Goal: Task Accomplishment & Management: Complete application form

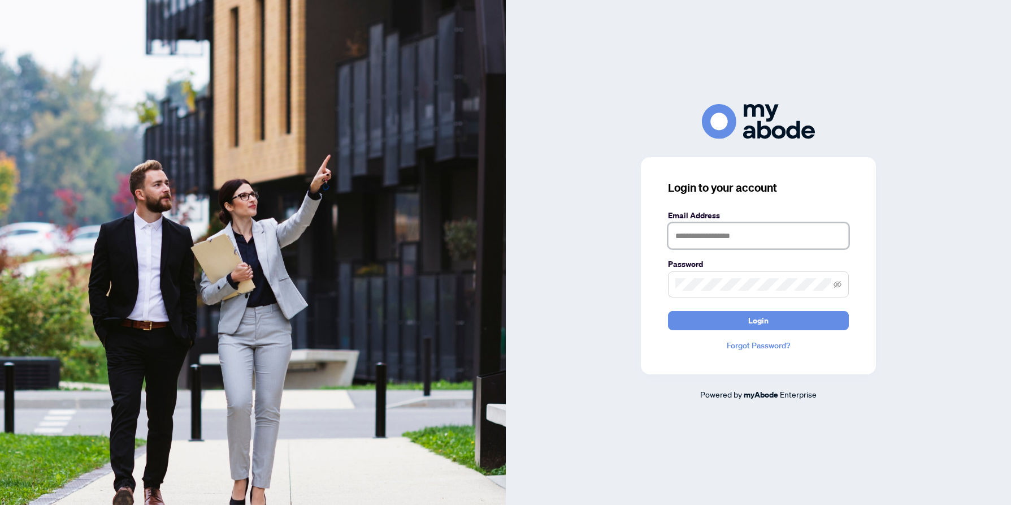
click at [679, 229] on input "text" at bounding box center [758, 236] width 181 height 26
type input "**********"
click at [668, 311] on button "Login" at bounding box center [758, 320] width 181 height 19
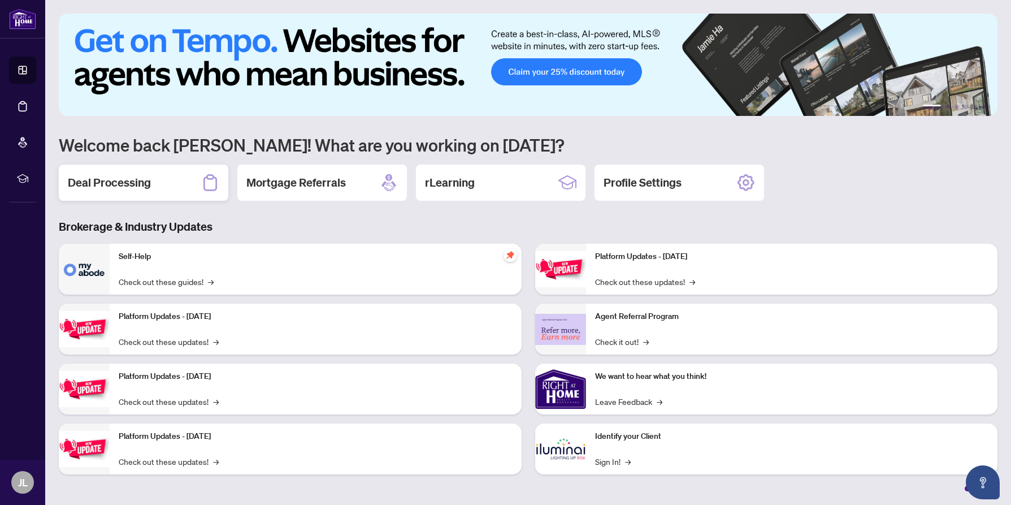
click at [124, 182] on h2 "Deal Processing" at bounding box center [109, 183] width 83 height 16
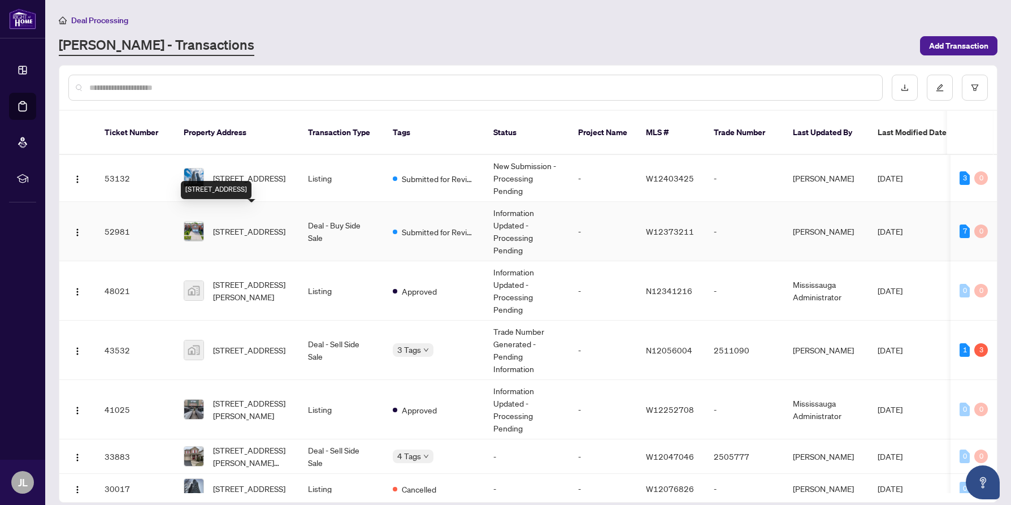
click at [280, 225] on span "[STREET_ADDRESS]" at bounding box center [249, 231] width 72 height 12
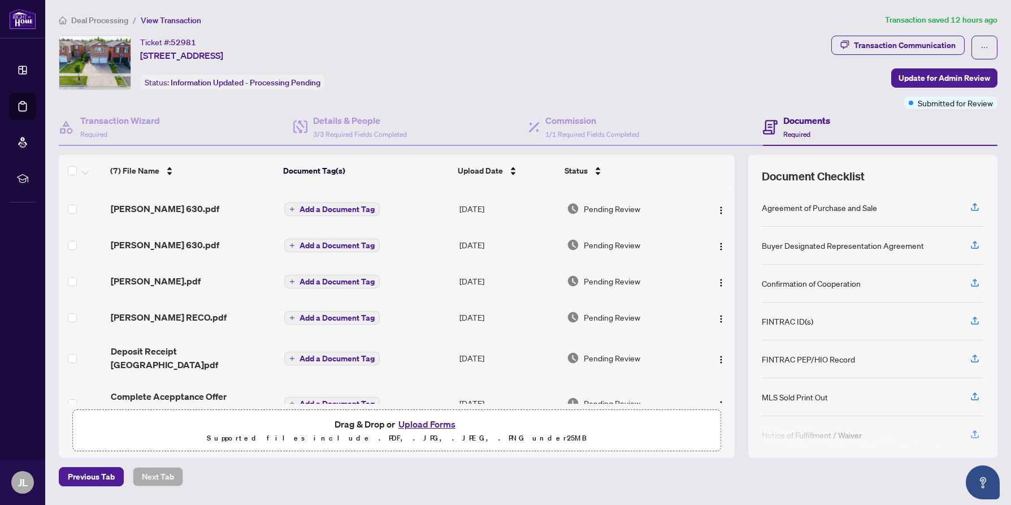
scroll to position [40, 0]
click at [421, 423] on button "Upload Forms" at bounding box center [427, 423] width 64 height 15
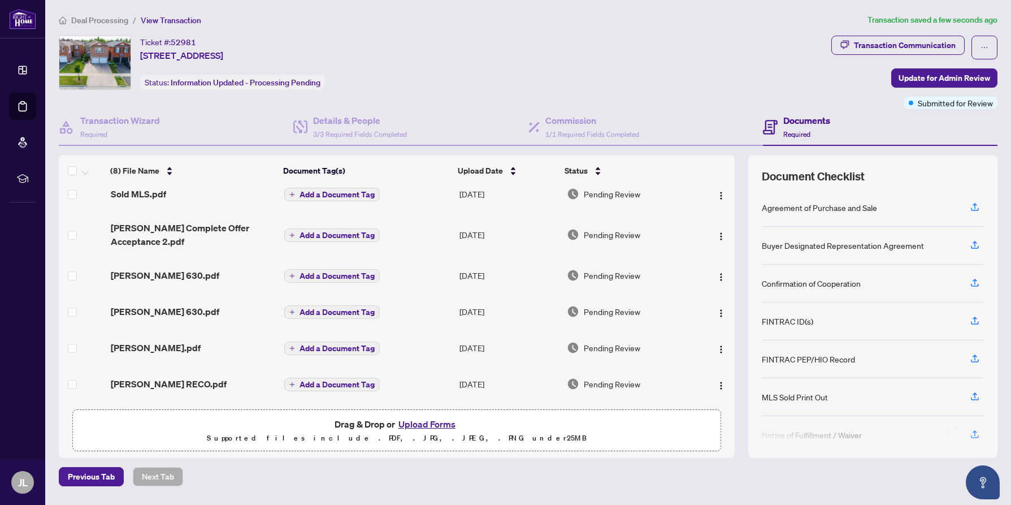
scroll to position [0, 0]
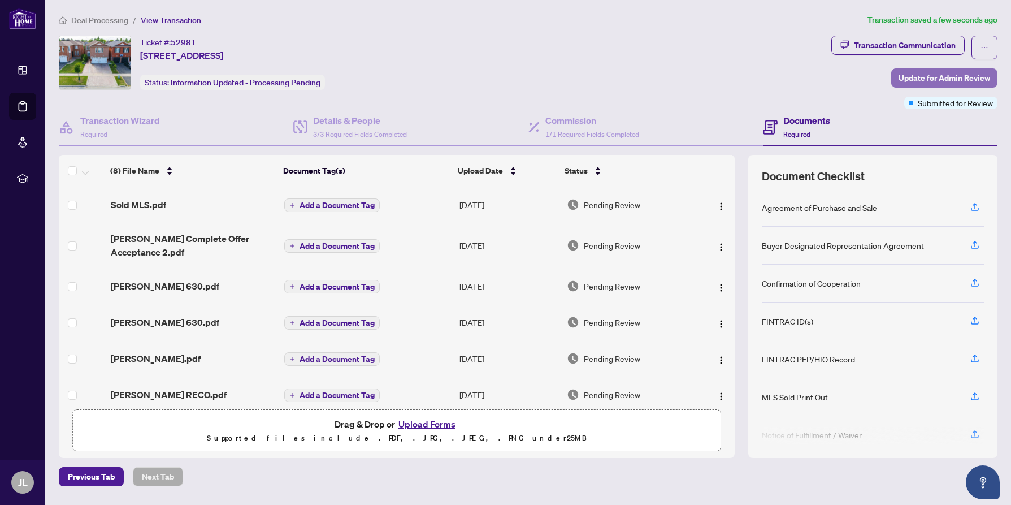
click at [951, 74] on span "Update for Admin Review" at bounding box center [944, 78] width 92 height 18
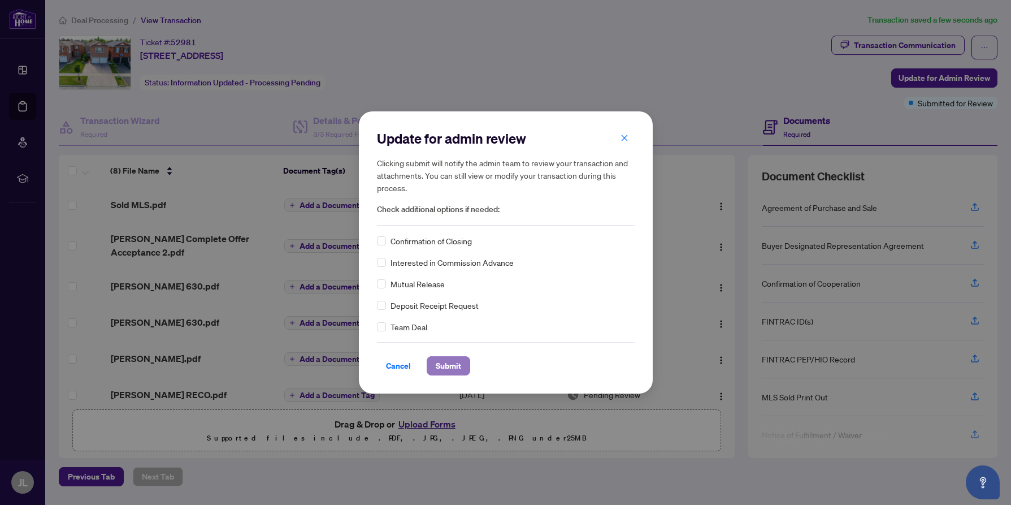
click at [451, 364] on span "Submit" at bounding box center [448, 365] width 25 height 18
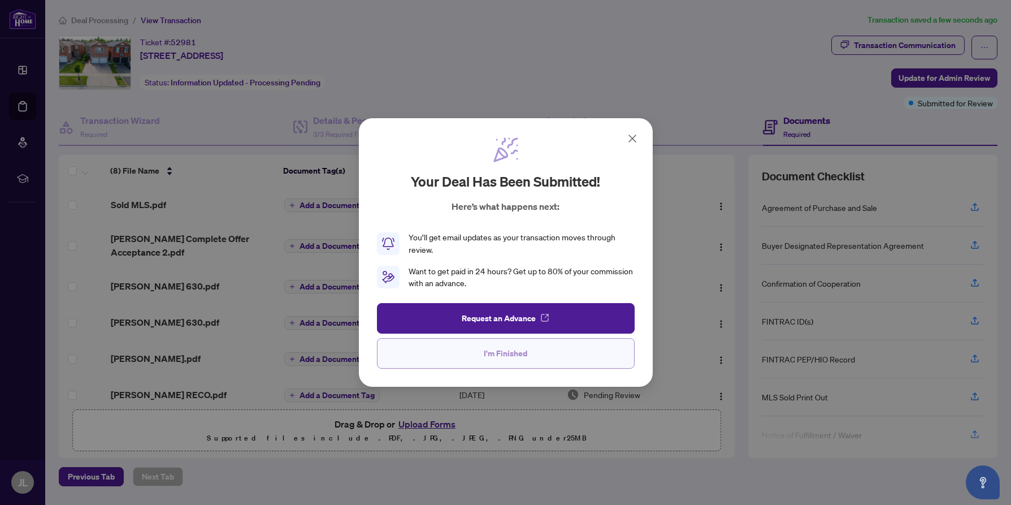
click at [510, 353] on span "I'm Finished" at bounding box center [506, 353] width 44 height 18
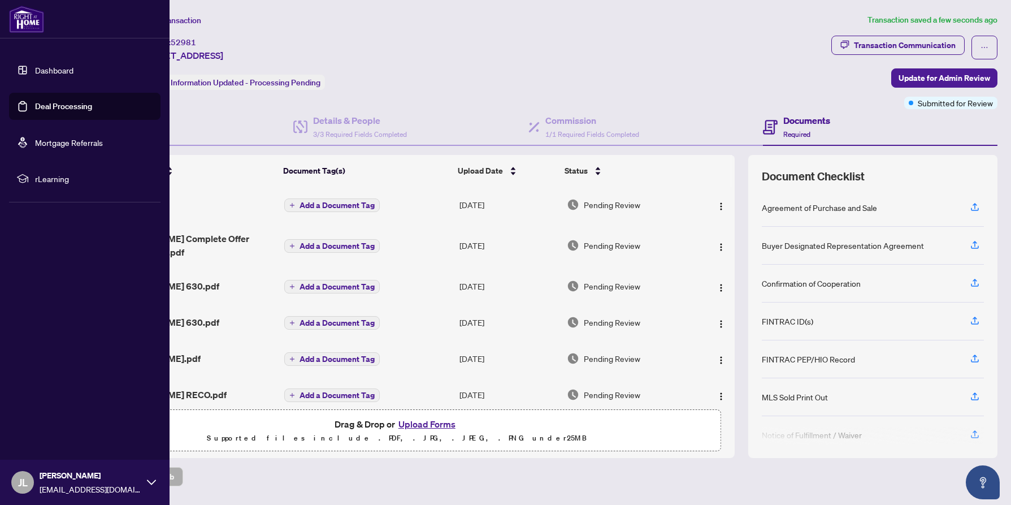
click at [21, 480] on span "JL" at bounding box center [23, 482] width 10 height 16
click at [41, 416] on span "Logout" at bounding box center [45, 415] width 25 height 18
